Goal: Check status

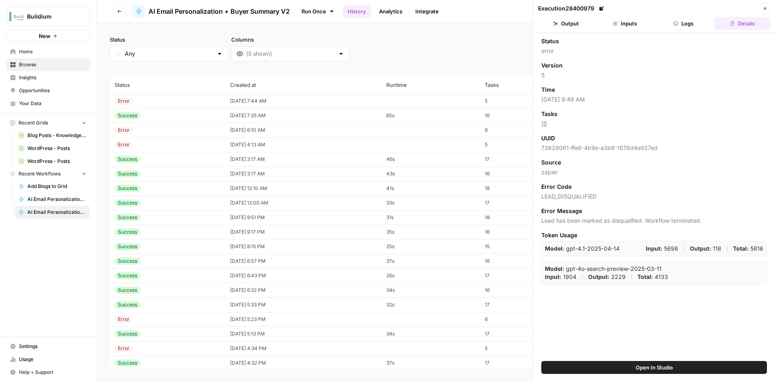
click at [204, 114] on div "Success" at bounding box center [168, 115] width 106 height 7
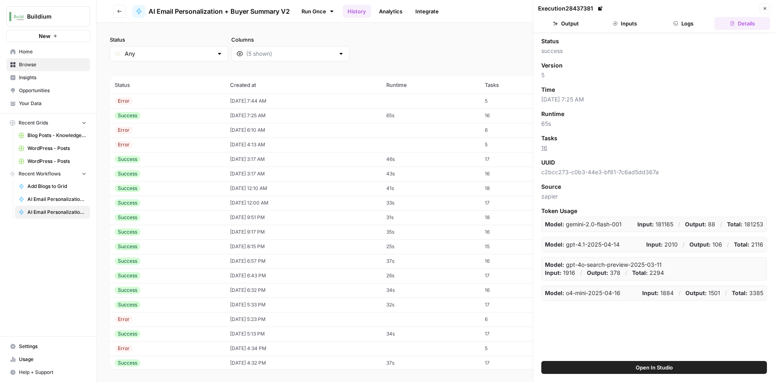
click at [575, 27] on button "Output" at bounding box center [566, 23] width 56 height 13
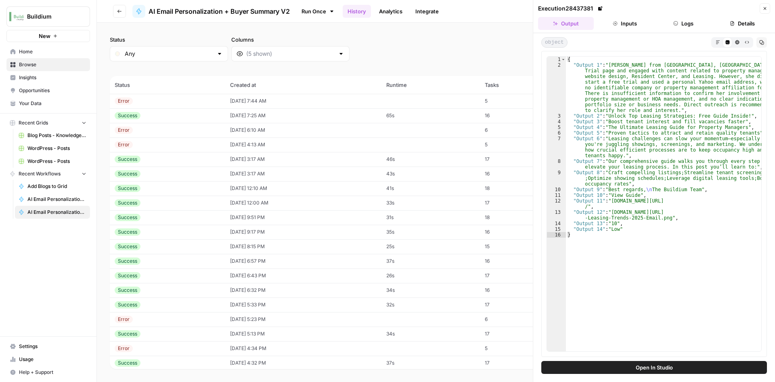
click at [202, 101] on div "Error" at bounding box center [168, 100] width 106 height 7
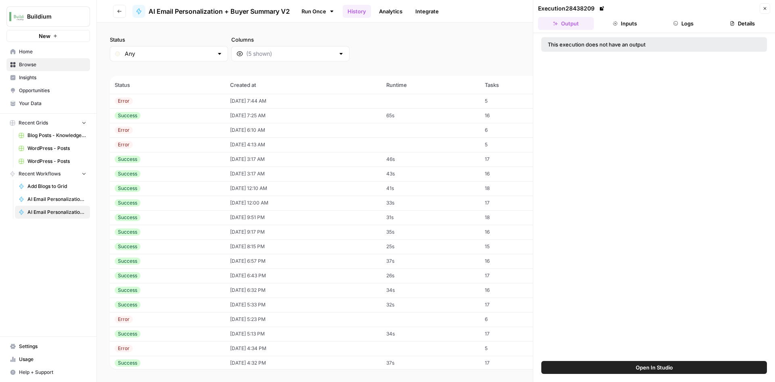
click at [616, 24] on icon "button" at bounding box center [615, 23] width 5 height 5
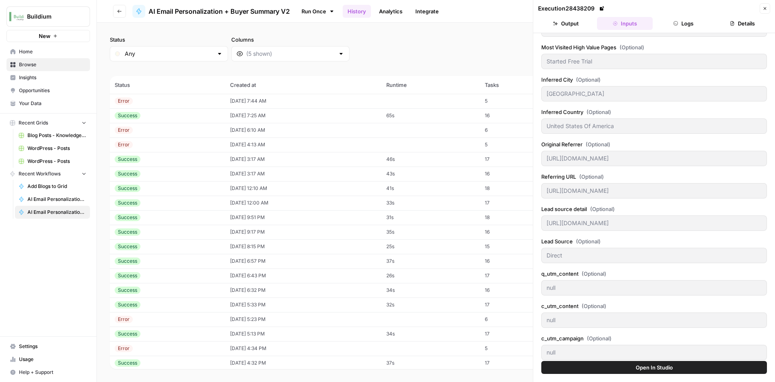
scroll to position [81, 0]
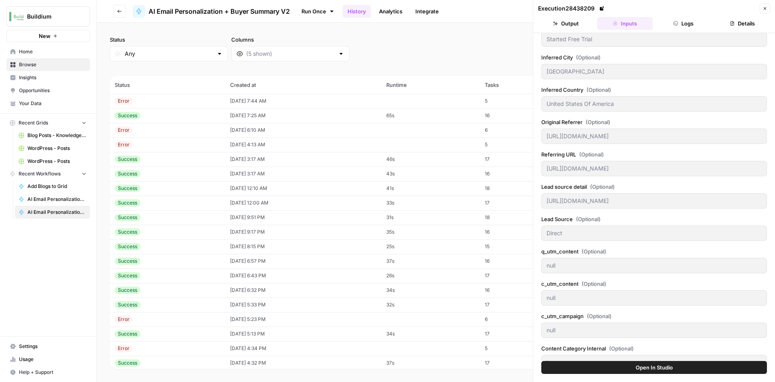
click at [568, 19] on button "Output" at bounding box center [566, 23] width 56 height 13
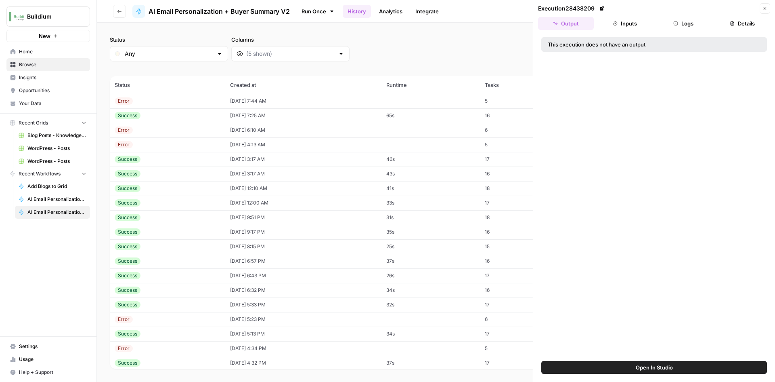
click at [696, 26] on button "Logs" at bounding box center [684, 23] width 56 height 13
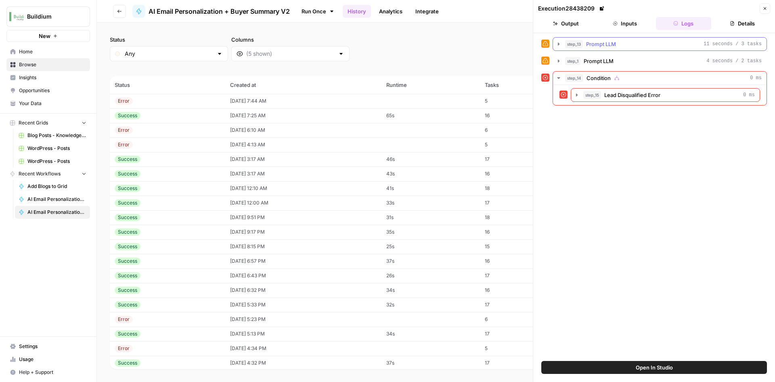
click at [610, 46] on span "Prompt LLM" at bounding box center [601, 44] width 30 height 8
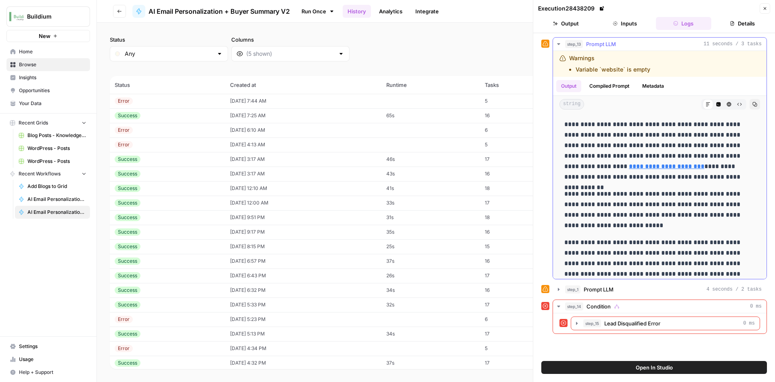
click at [606, 47] on span "Prompt LLM" at bounding box center [601, 44] width 30 height 8
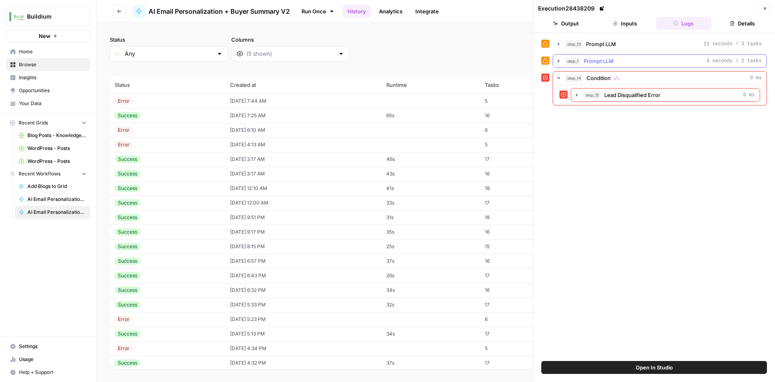
click at [605, 57] on span "Prompt LLM" at bounding box center [599, 61] width 30 height 8
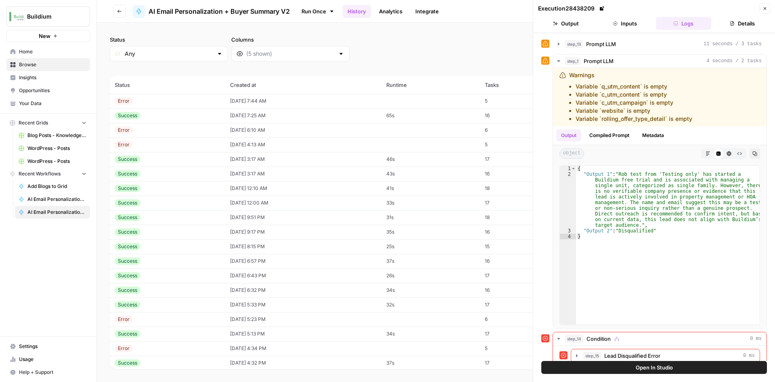
click at [763, 10] on icon "button" at bounding box center [765, 8] width 5 height 5
